Goal: Transaction & Acquisition: Obtain resource

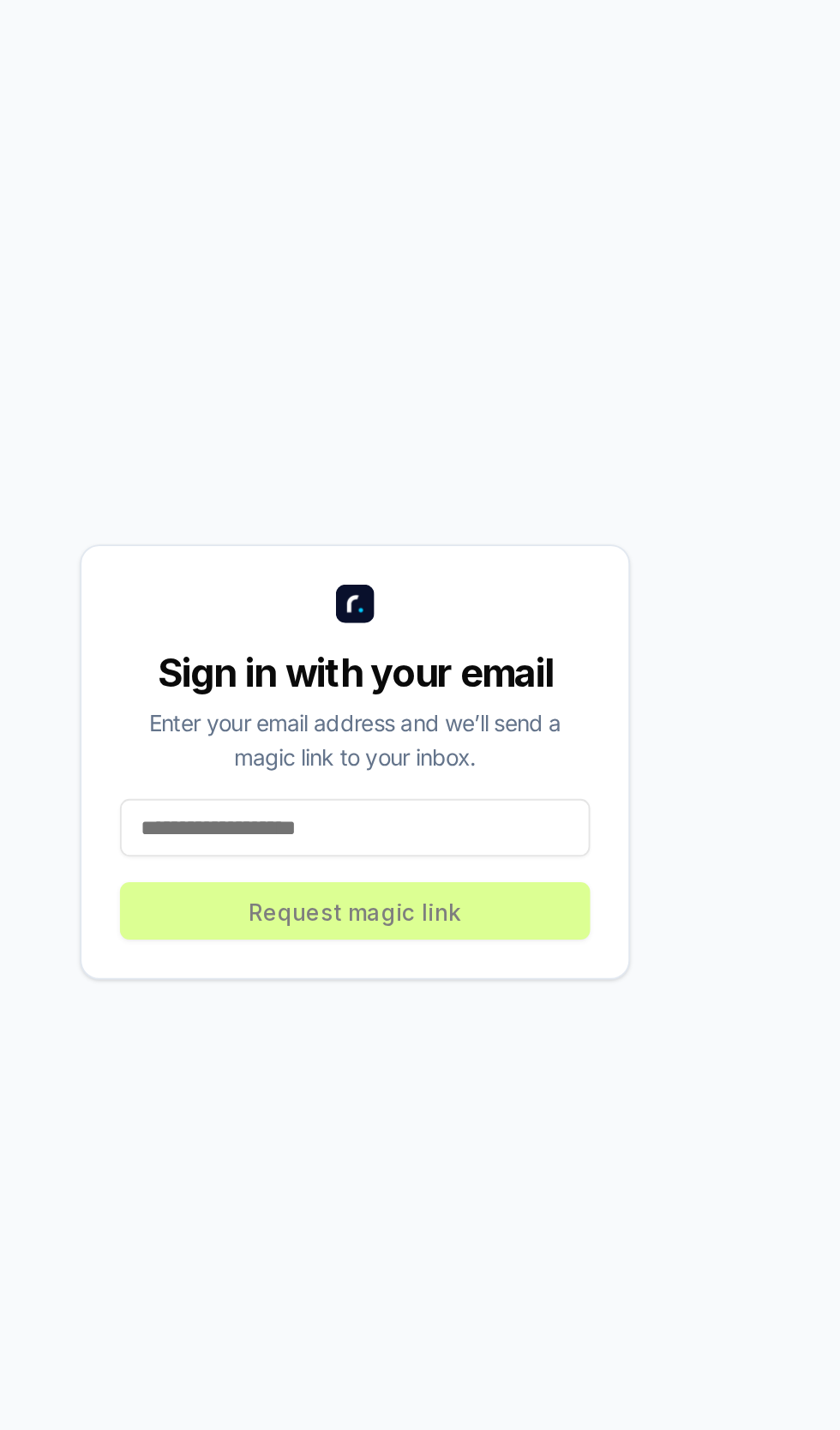
scroll to position [9, 0]
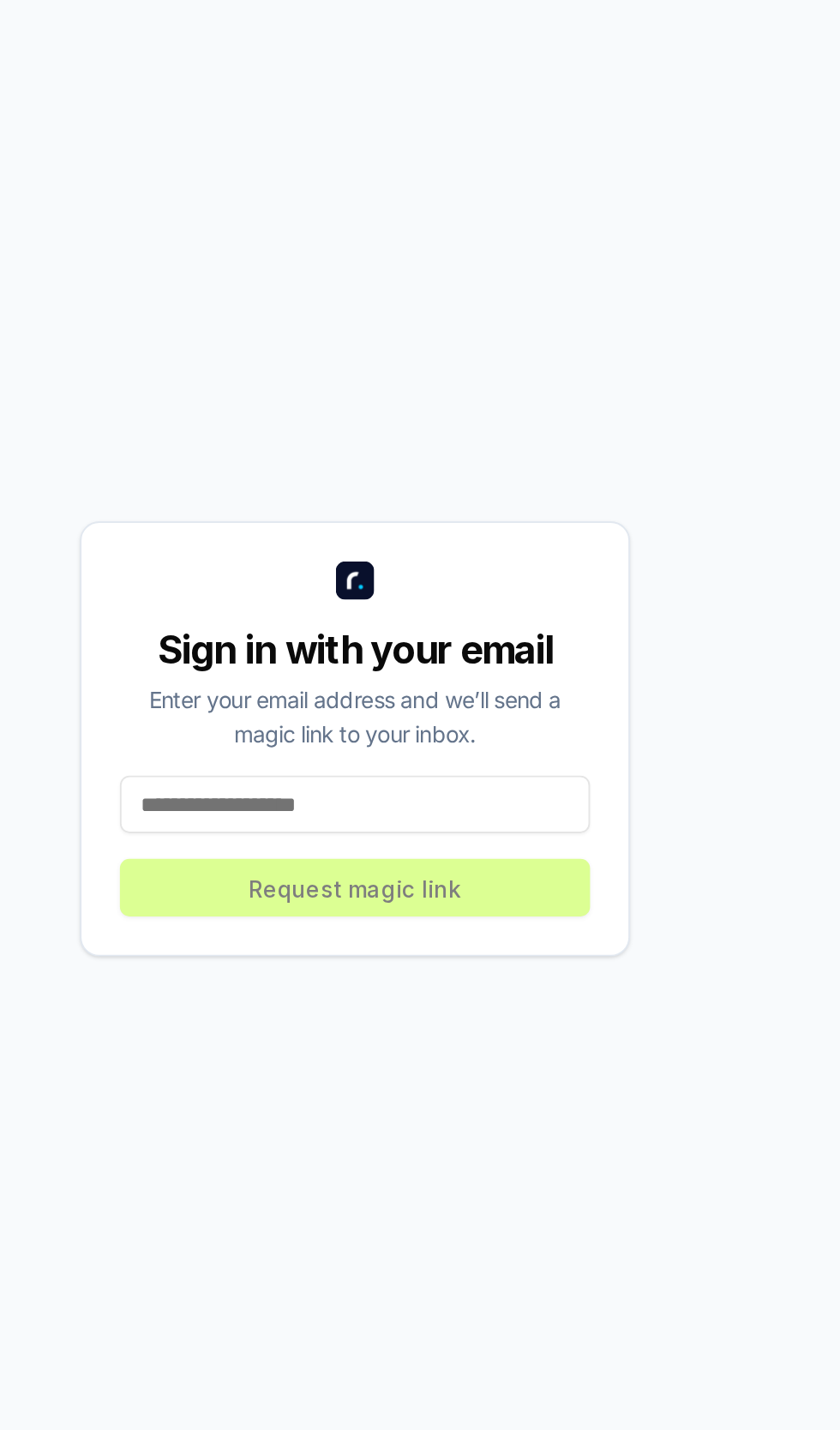
click at [332, 892] on input at bounding box center [420, 876] width 252 height 31
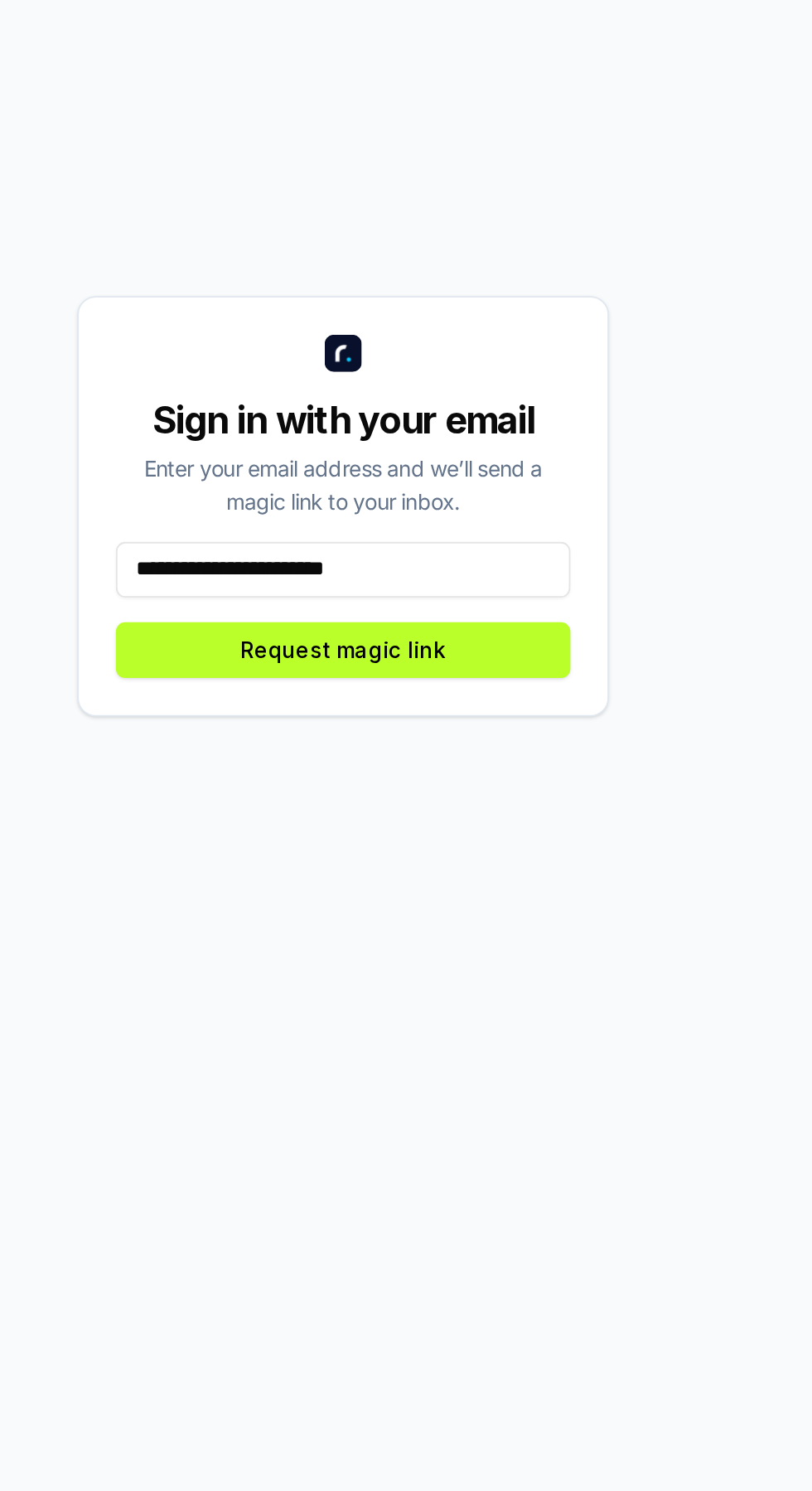
type input "**********"
click at [402, 960] on button "Request magic link" at bounding box center [406, 944] width 244 height 30
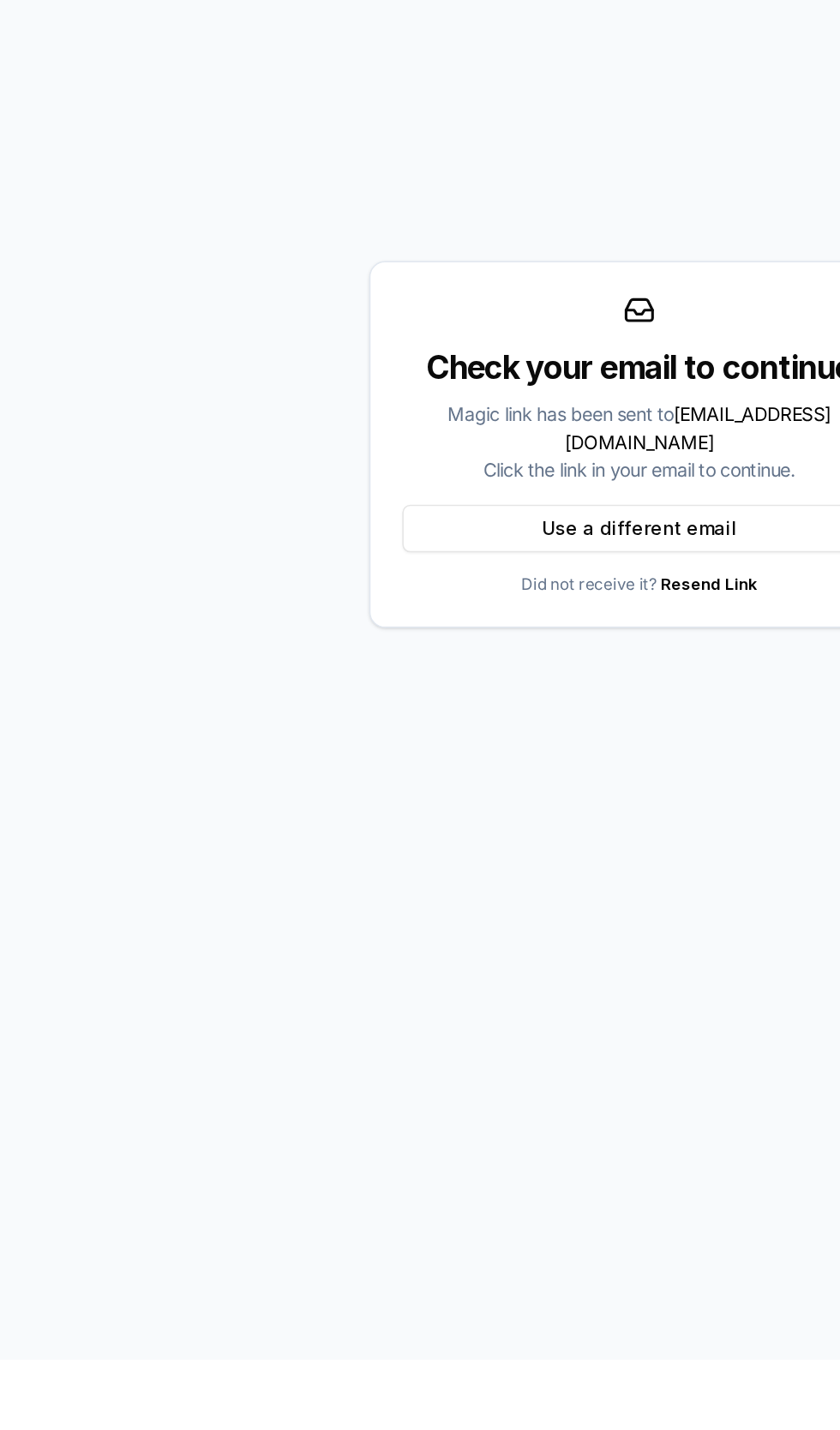
scroll to position [13, 0]
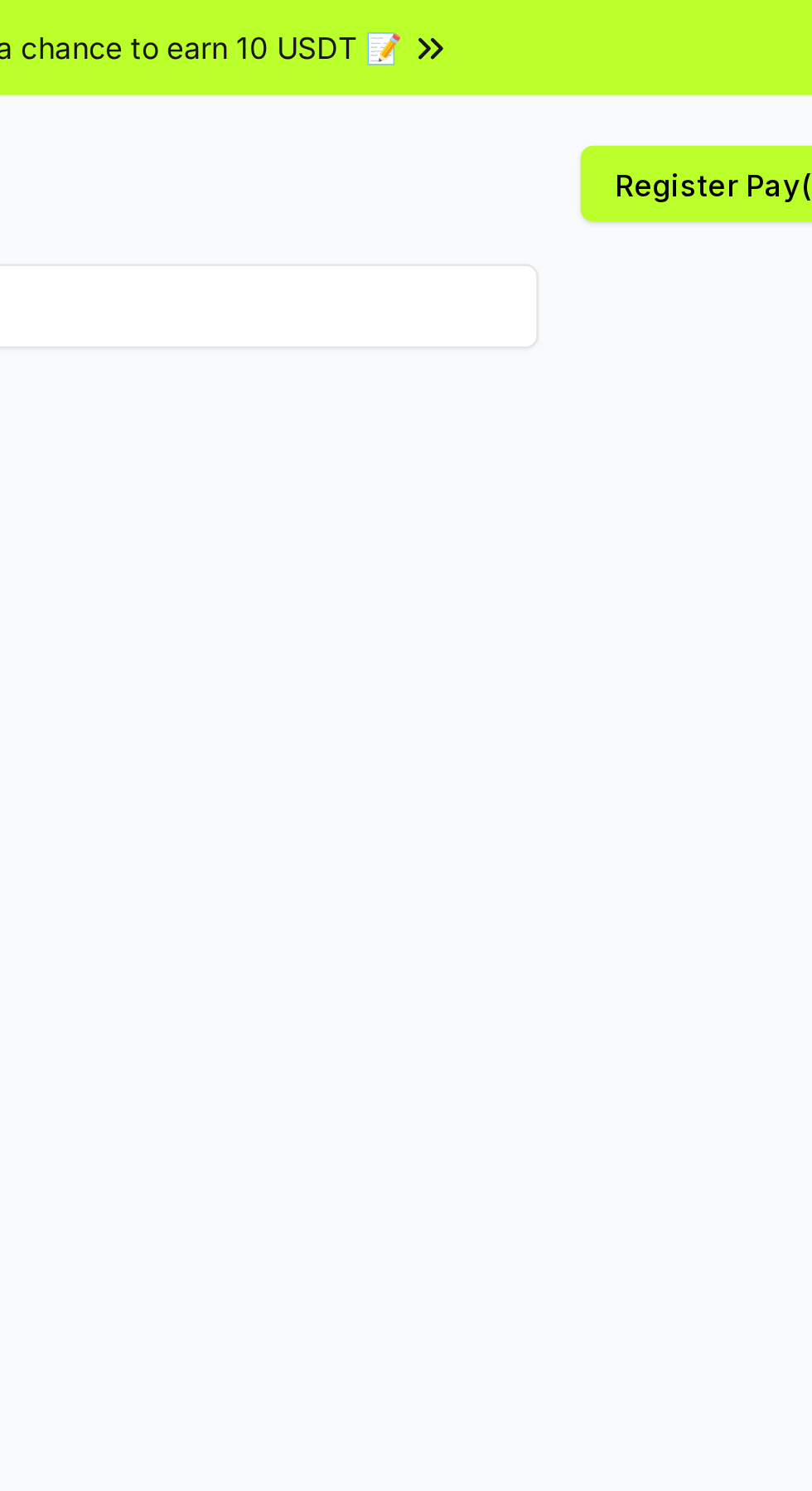
click at [570, 22] on icon at bounding box center [571, 19] width 16 height 16
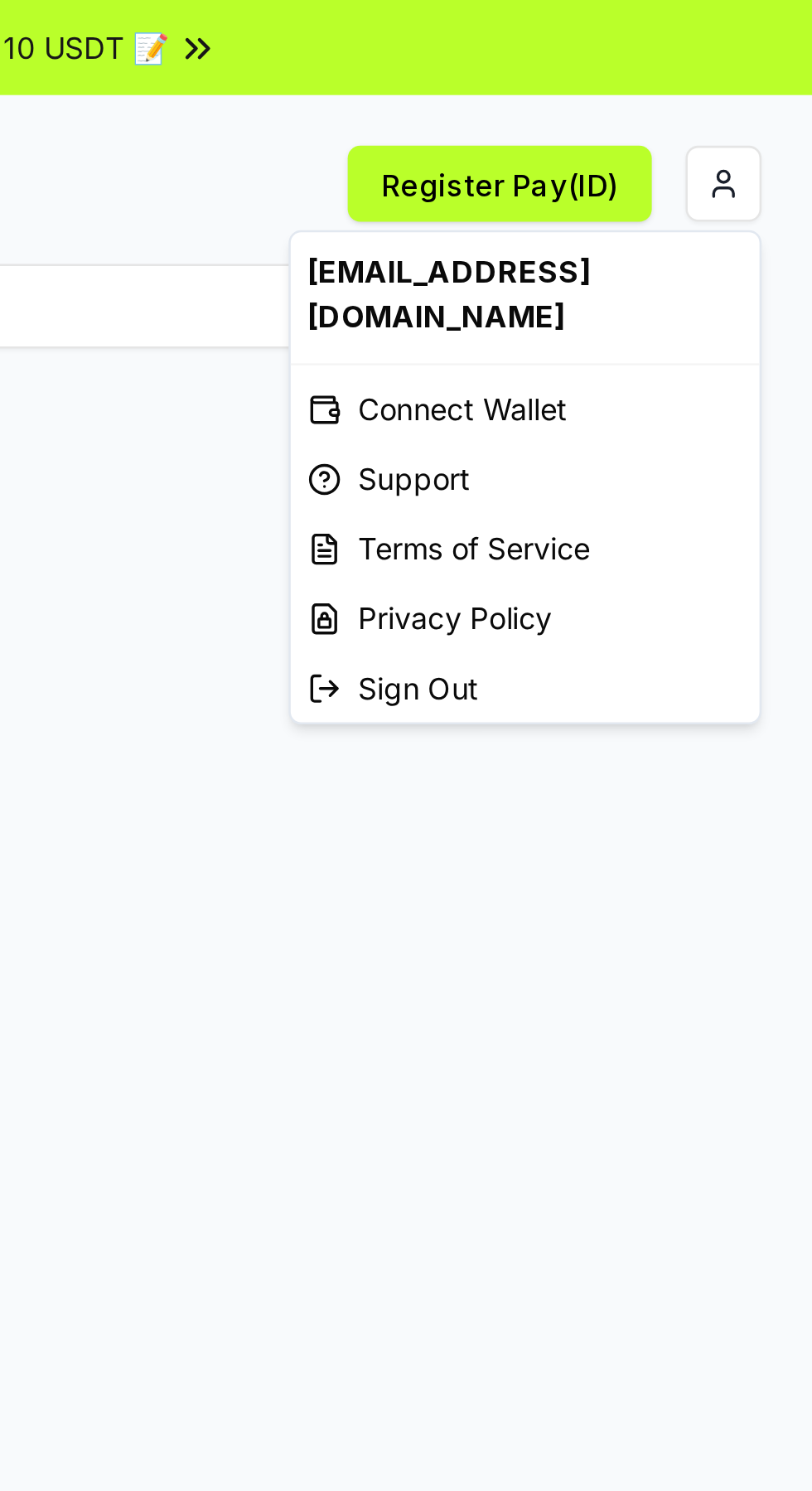
click at [785, 67] on html "Answer our quick survey for a chance to earn 10 USDT 📝 Alpha Register Pay(ID) R…" at bounding box center [406, 745] width 812 height 1491
click at [694, 147] on div "Connect Wallet" at bounding box center [700, 161] width 184 height 27
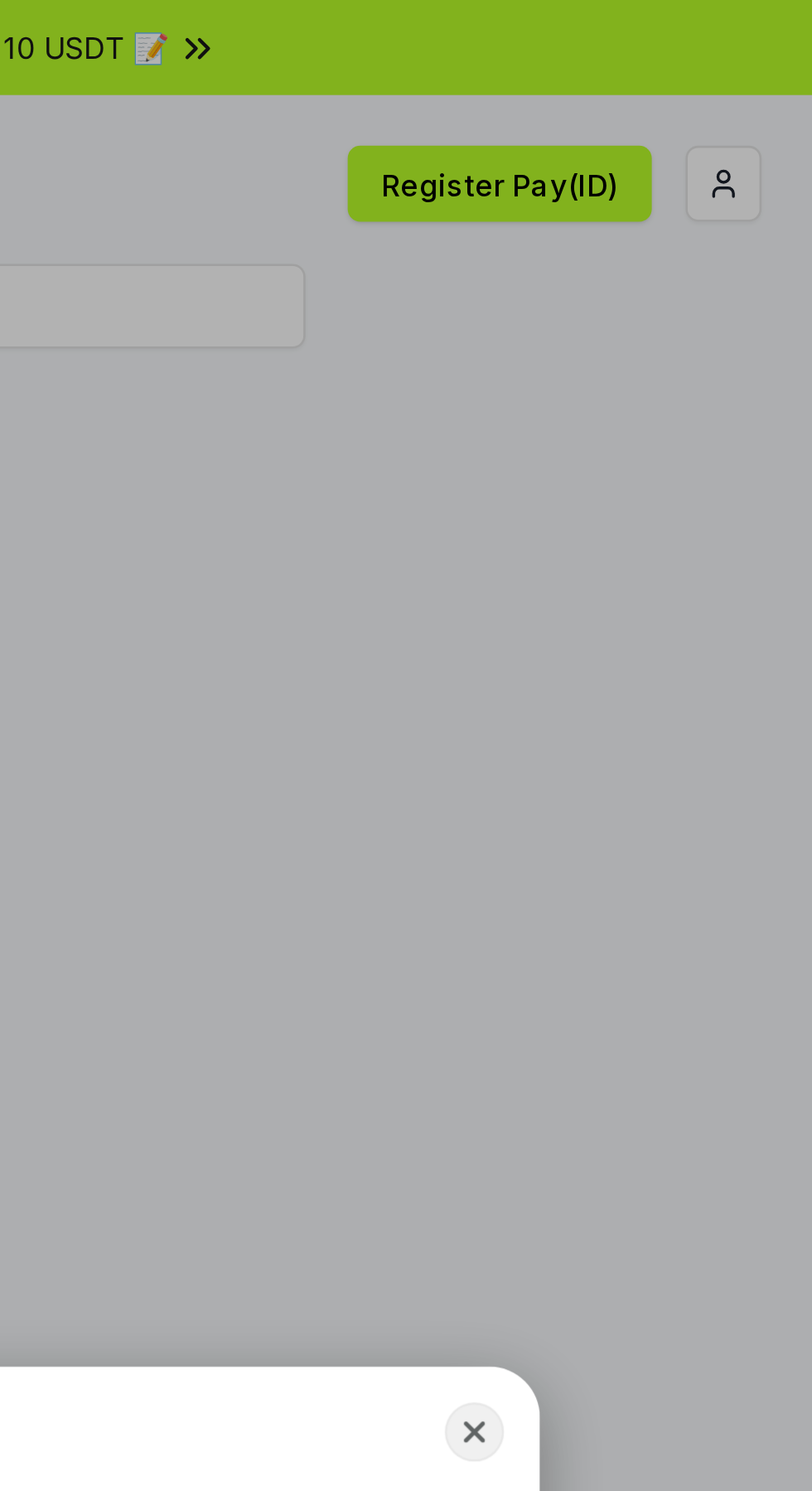
click at [708, 412] on div "Connect a Wallet Installed Rabby Wallet Phantom Keplr MetaMask QSafe QSafe Tali…" at bounding box center [406, 745] width 1143 height 1822
click at [704, 409] on div "Register your Pay(ID) Get your own unique name to receive any crypto and stable…" at bounding box center [406, 876] width 773 height 1411
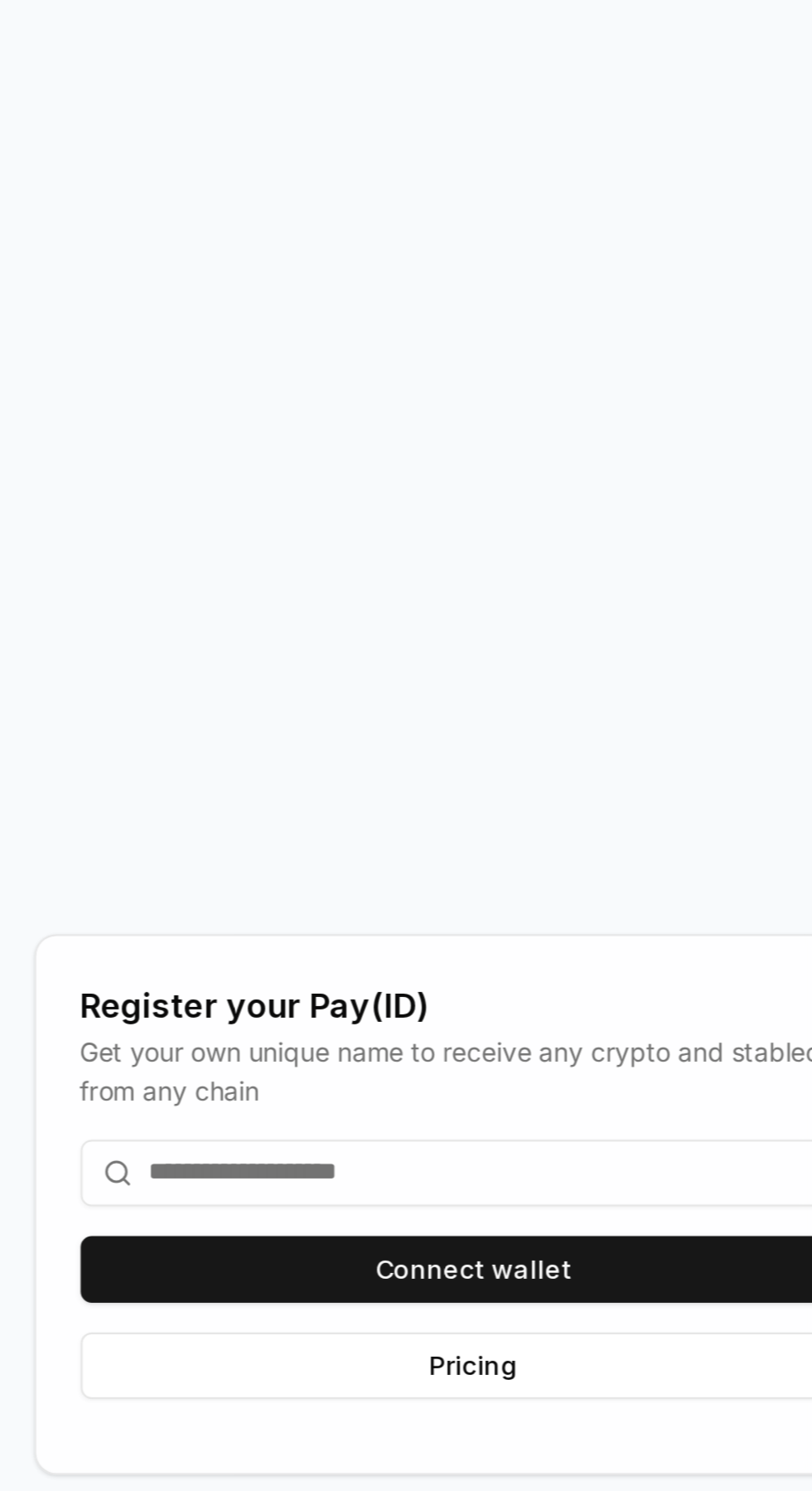
click at [420, 920] on button "Connect wallet" at bounding box center [406, 905] width 352 height 30
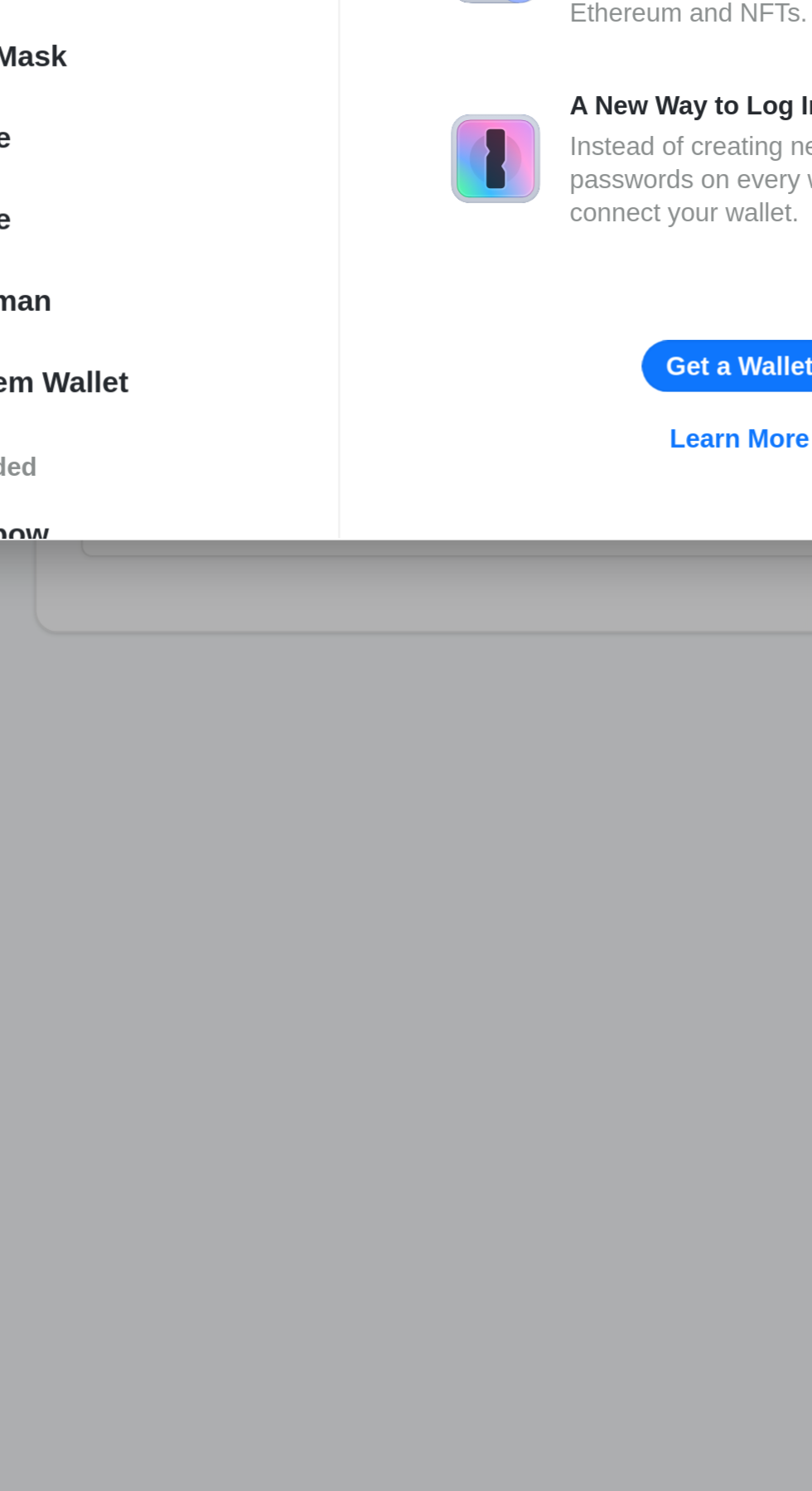
click at [429, 942] on div "What is a Wallet? A Home for your Digital Assets Wallets are used to send, rece…" at bounding box center [524, 762] width 258 height 358
click at [436, 942] on div "What is a Wallet? A Home for your Digital Assets Wallets are used to send, rece…" at bounding box center [524, 762] width 258 height 358
click at [448, 942] on div "What is a Wallet? A Home for your Digital Assets Wallets are used to send, rece…" at bounding box center [524, 762] width 258 height 358
click at [440, 942] on div "What is a Wallet? A Home for your Digital Assets Wallets are used to send, rece…" at bounding box center [524, 762] width 258 height 358
click at [444, 941] on div "What is a Wallet? A Home for your Digital Assets Wallets are used to send, rece…" at bounding box center [524, 762] width 258 height 358
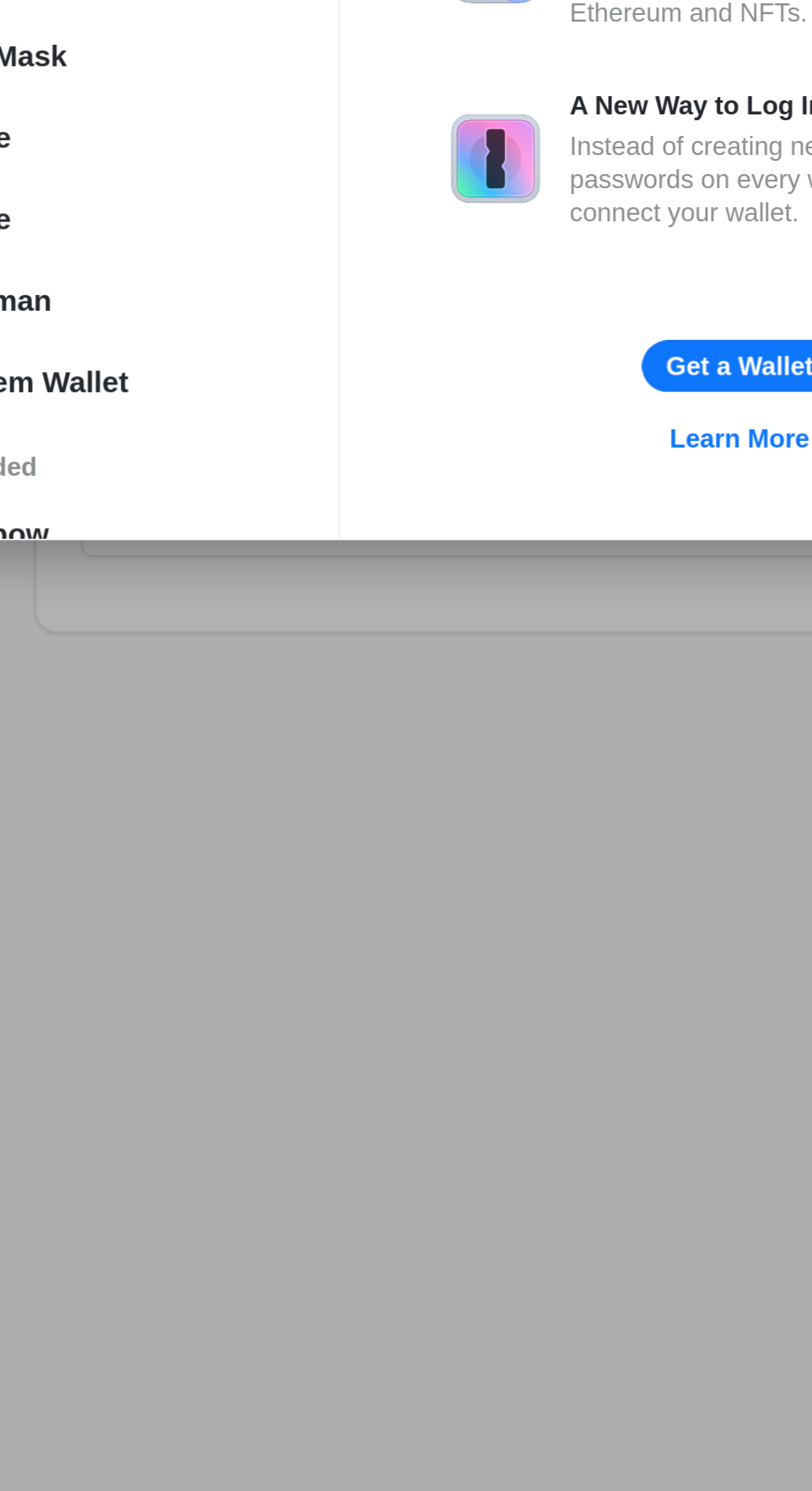
click at [444, 939] on div "What is a Wallet? A Home for your Digital Assets Wallets are used to send, rece…" at bounding box center [524, 762] width 258 height 358
click at [436, 942] on div "What is a Wallet? A Home for your Digital Assets Wallets are used to send, rece…" at bounding box center [524, 762] width 258 height 358
click at [440, 942] on div "What is a Wallet? A Home for your Digital Assets Wallets are used to send, rece…" at bounding box center [524, 762] width 258 height 358
click at [441, 932] on div "What is a Wallet? A Home for your Digital Assets Wallets are used to send, rece…" at bounding box center [524, 762] width 258 height 358
